Goal: Task Accomplishment & Management: Manage account settings

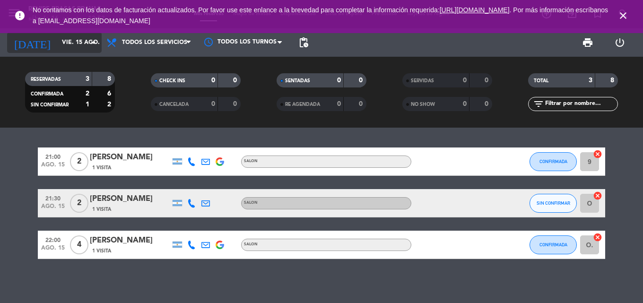
click at [92, 42] on icon "arrow_drop_down" at bounding box center [93, 42] width 11 height 11
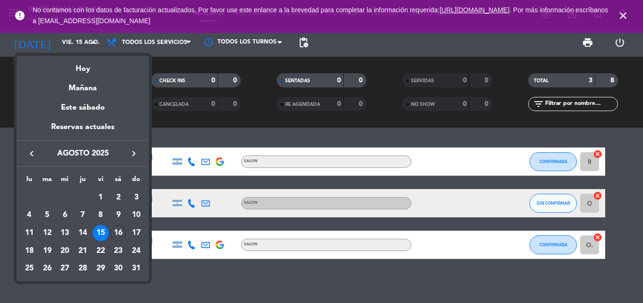
click at [120, 231] on div "16" at bounding box center [118, 233] width 16 height 16
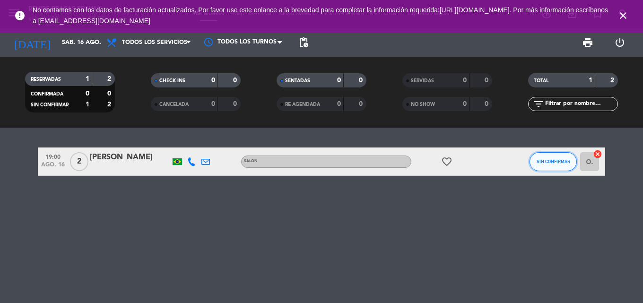
click at [543, 158] on button "SIN CONFIRMAR" at bounding box center [553, 161] width 47 height 19
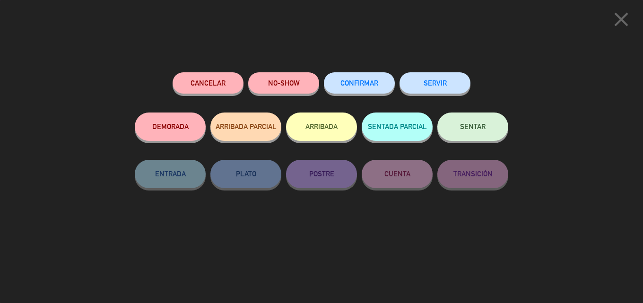
click at [346, 91] on button "CONFIRMAR" at bounding box center [359, 82] width 71 height 21
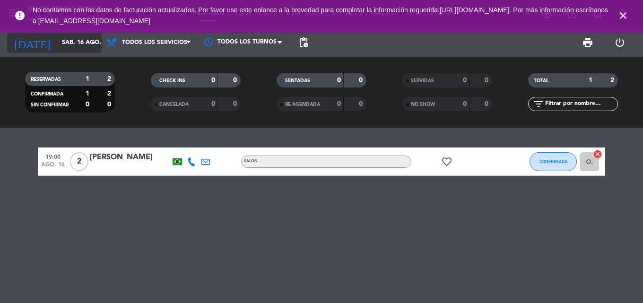
click at [93, 43] on icon "arrow_drop_down" at bounding box center [93, 42] width 11 height 11
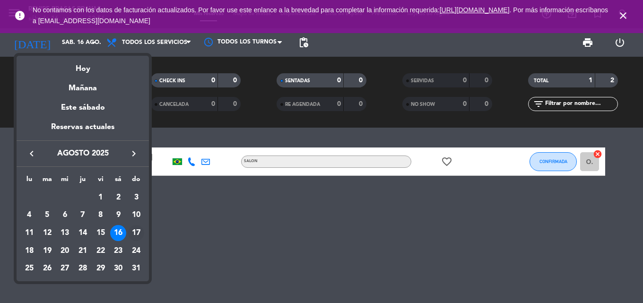
click at [134, 233] on div "17" at bounding box center [136, 233] width 16 height 16
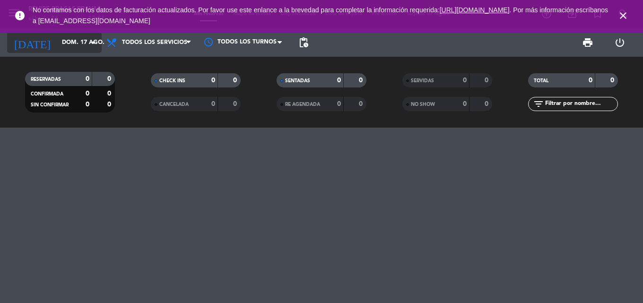
click at [96, 43] on icon "arrow_drop_down" at bounding box center [93, 42] width 11 height 11
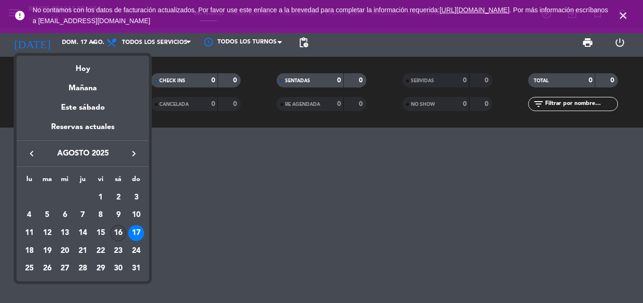
click at [121, 234] on div "16" at bounding box center [118, 233] width 16 height 16
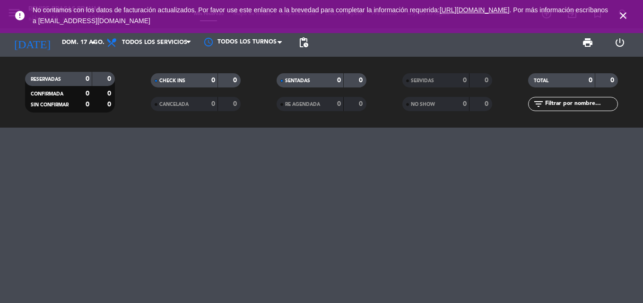
type input "sáb. 16 ago."
